Goal: Task Accomplishment & Management: Use online tool/utility

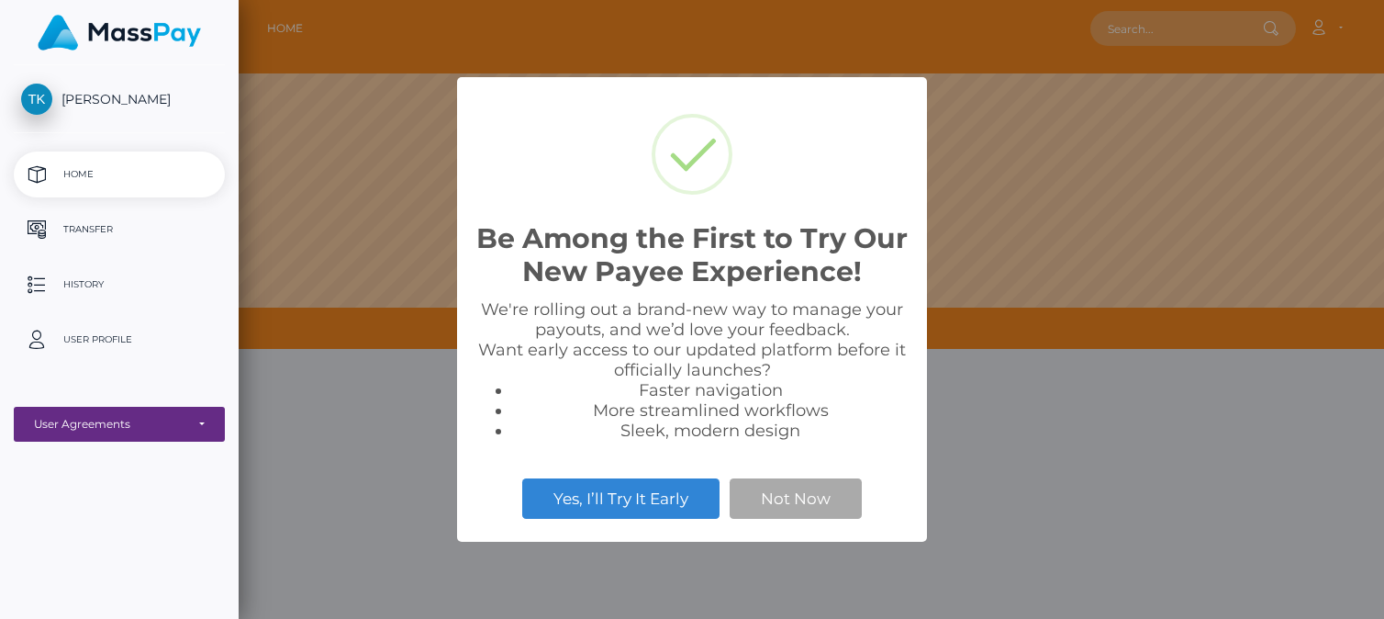
scroll to position [349, 1146]
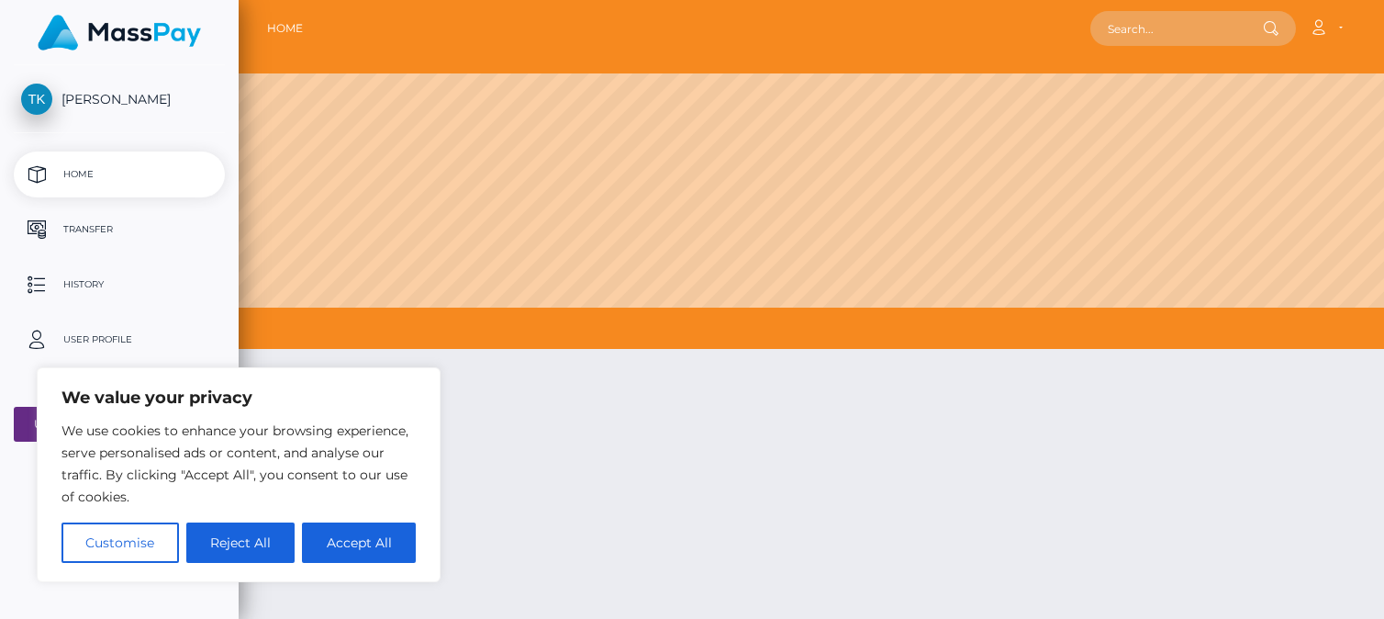
click at [364, 543] on button "Accept All" at bounding box center [359, 542] width 114 height 40
checkbox input "true"
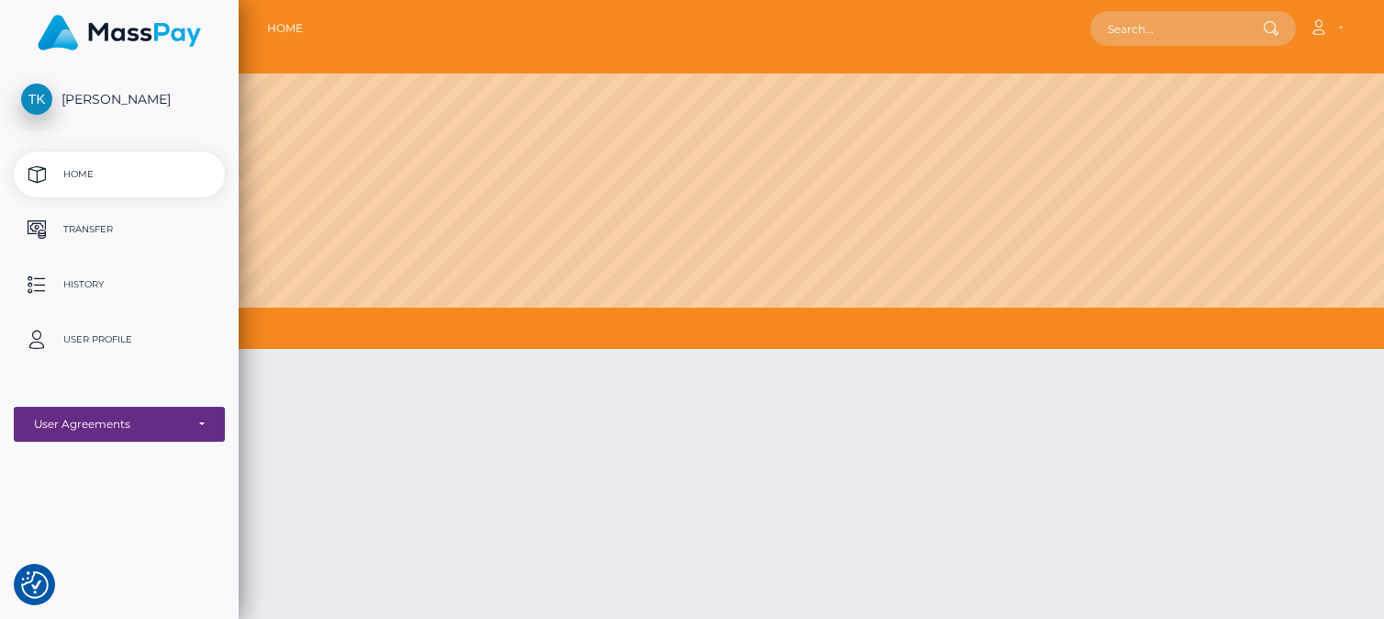
click at [111, 222] on p "Transfer" at bounding box center [119, 230] width 196 height 28
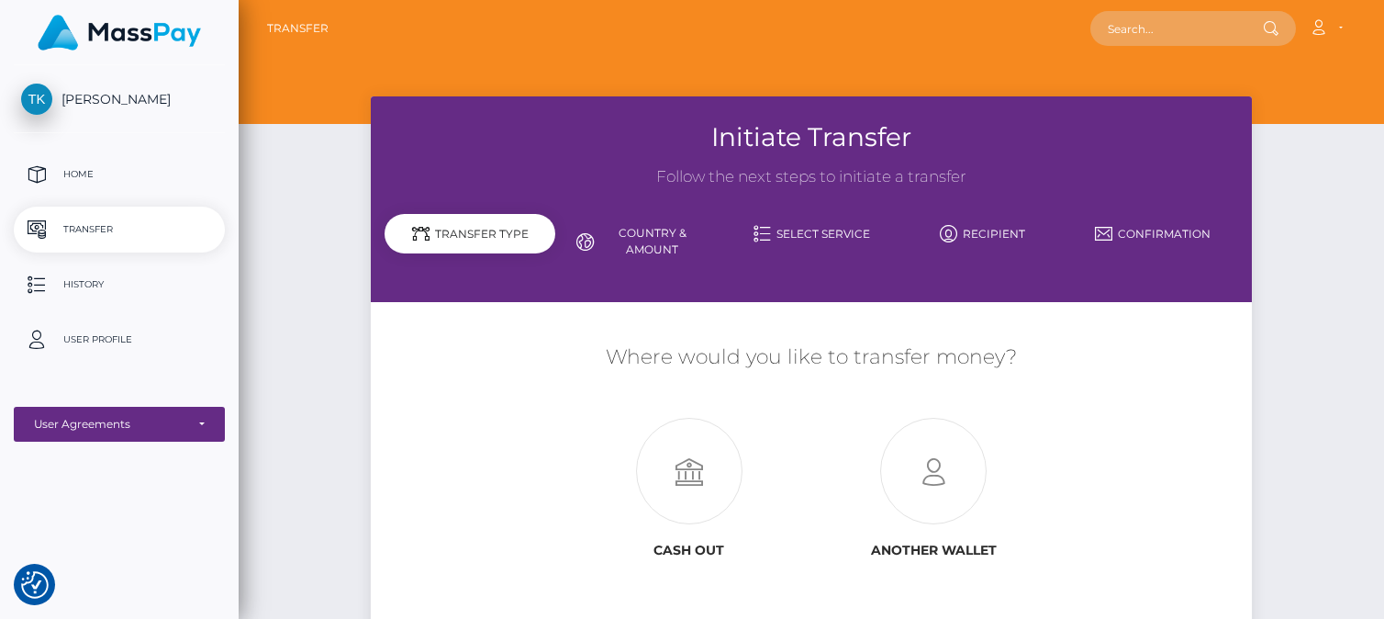
click at [698, 465] on icon at bounding box center [688, 472] width 245 height 106
click at [69, 166] on p "Home" at bounding box center [119, 175] width 196 height 28
